Goal: Complete application form

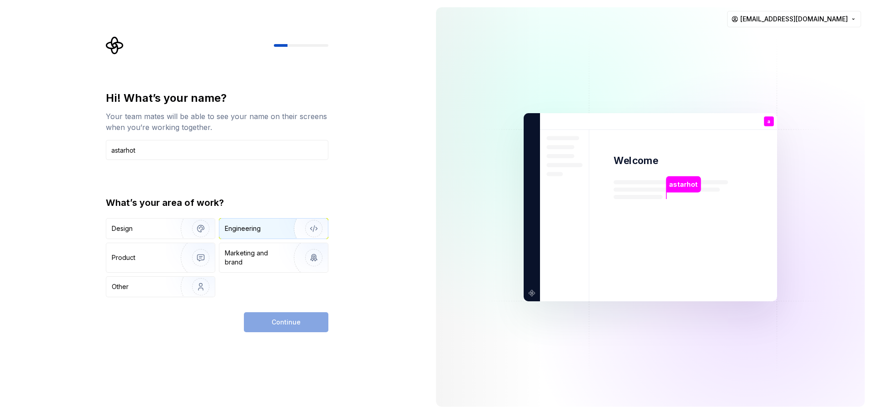
type input "astarhot"
click at [270, 232] on div "Engineering" at bounding box center [261, 228] width 72 height 9
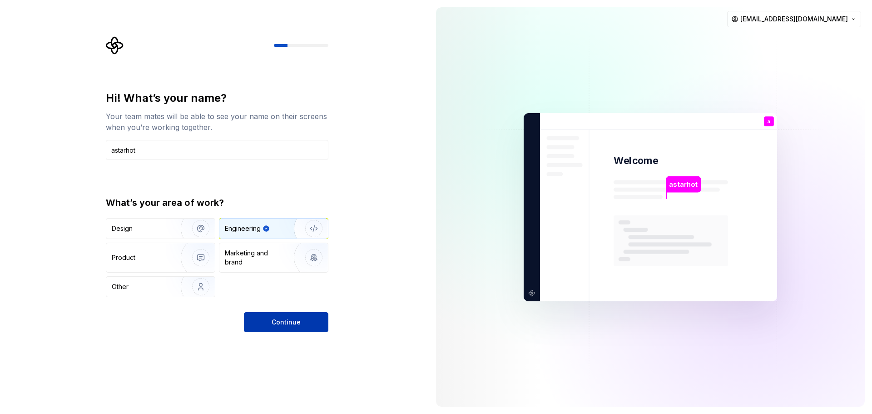
click at [284, 321] on span "Continue" at bounding box center [286, 322] width 29 height 9
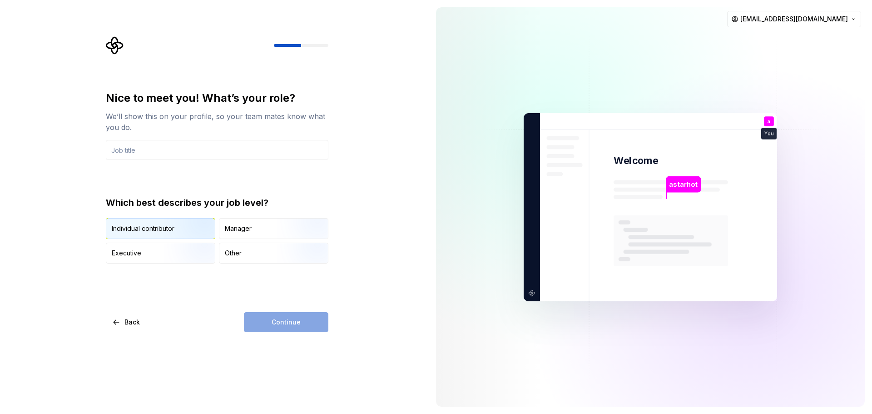
click at [155, 229] on div "Individual contributor" at bounding box center [143, 228] width 63 height 9
click at [278, 325] on div "Continue" at bounding box center [286, 322] width 85 height 20
click at [156, 146] on input "text" at bounding box center [217, 150] width 223 height 20
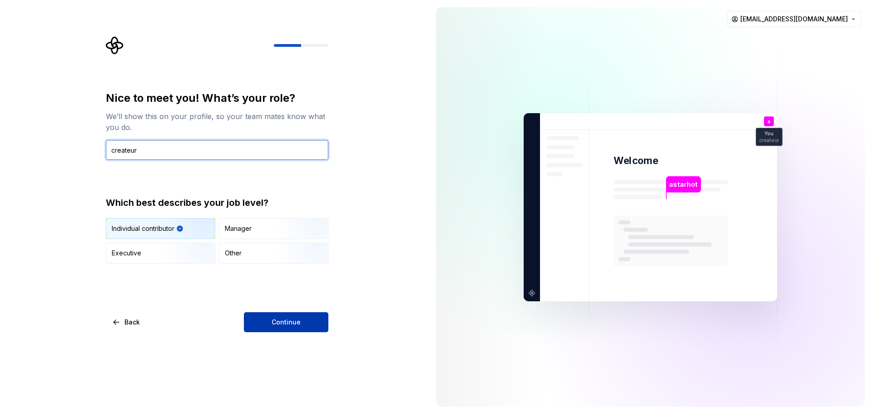
type input "createur"
click at [289, 322] on span "Continue" at bounding box center [286, 322] width 29 height 9
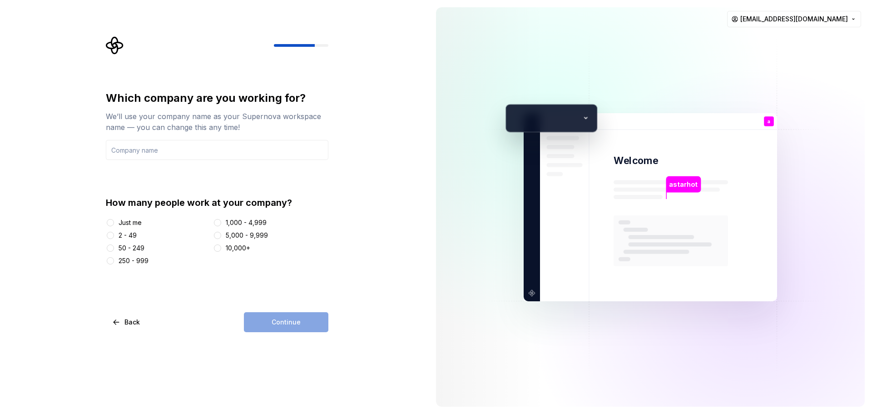
click at [122, 221] on div "Just me" at bounding box center [130, 222] width 23 height 9
click at [114, 221] on button "Just me" at bounding box center [110, 222] width 7 height 7
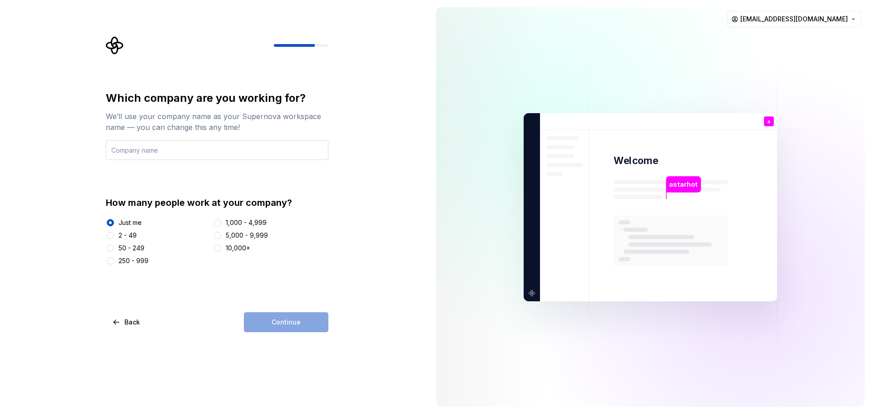
click at [166, 152] on input "text" at bounding box center [217, 150] width 223 height 20
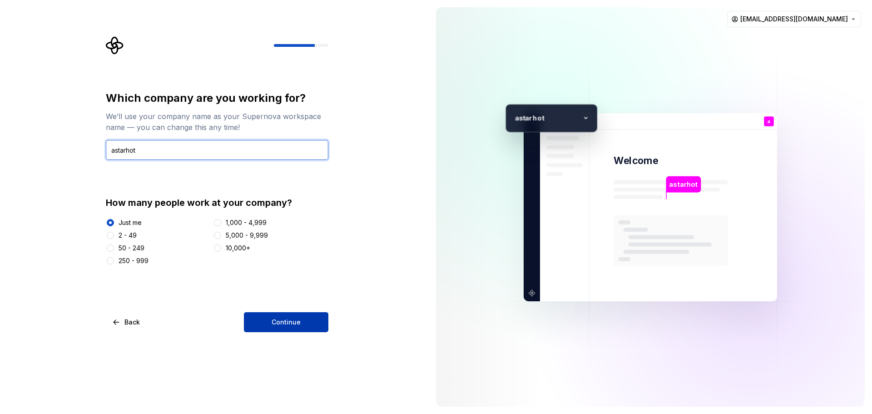
type input "astarhot"
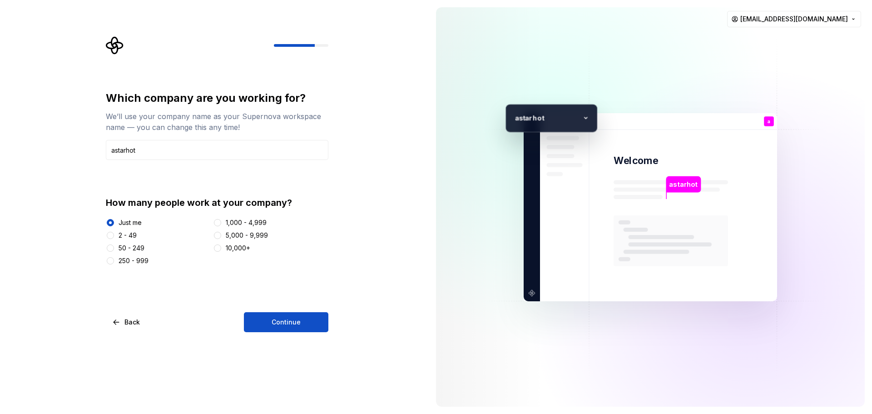
click at [264, 320] on button "Continue" at bounding box center [286, 322] width 85 height 20
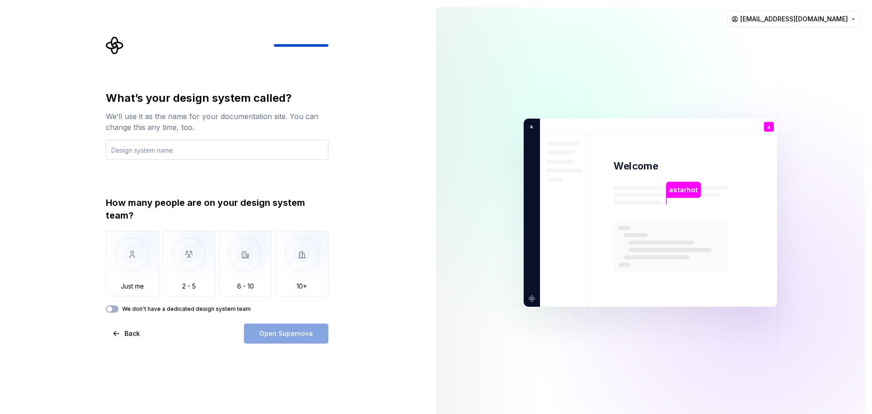
click at [150, 148] on input "text" at bounding box center [217, 150] width 223 height 20
type input "test"
click at [120, 259] on img "button" at bounding box center [132, 261] width 53 height 61
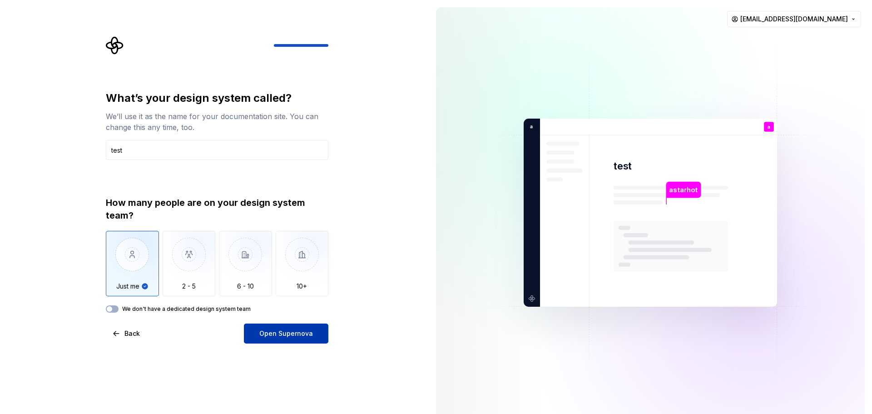
click at [294, 330] on span "Open Supernova" at bounding box center [286, 333] width 54 height 9
